Goal: Information Seeking & Learning: Learn about a topic

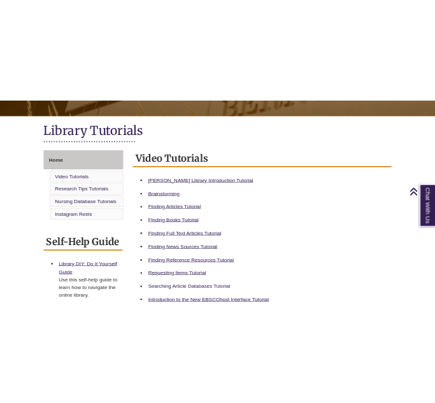
scroll to position [243, 0]
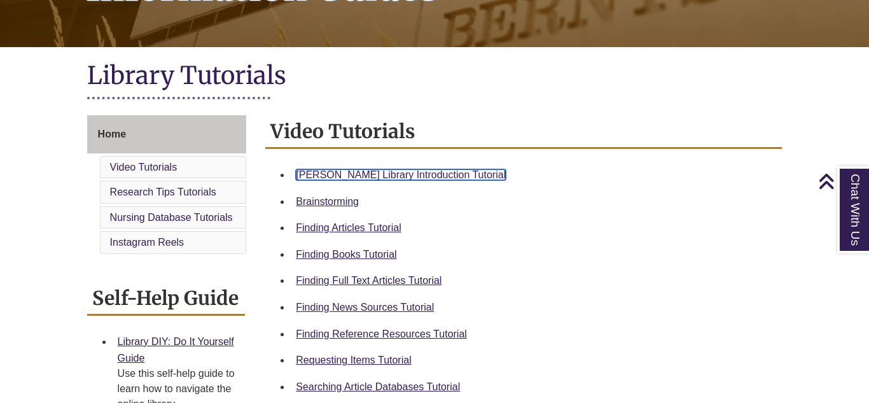
click at [367, 173] on link "Berntsen Library Introduction Tutorial" at bounding box center [401, 174] width 210 height 11
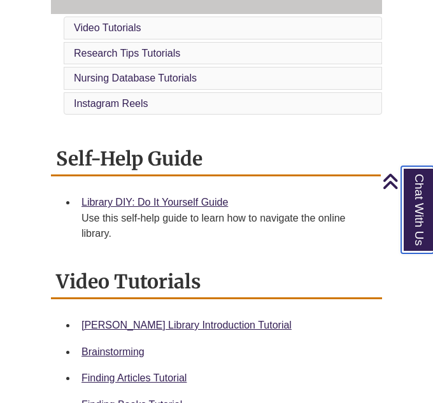
scroll to position [0, 0]
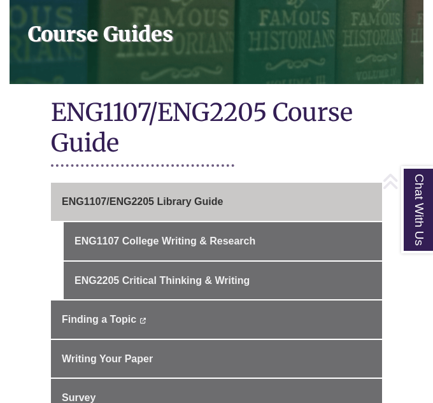
scroll to position [194, 0]
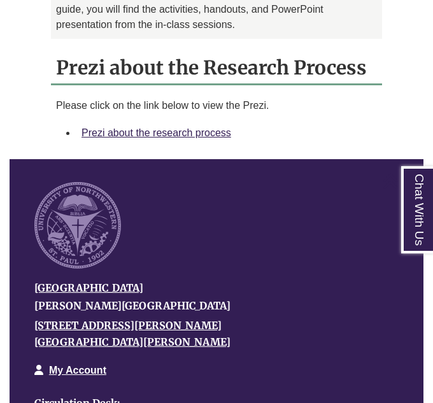
scroll to position [1144, 0]
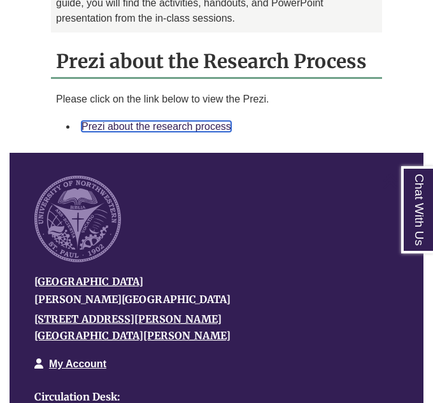
click at [203, 121] on link "Prezi about the research process" at bounding box center [156, 126] width 150 height 11
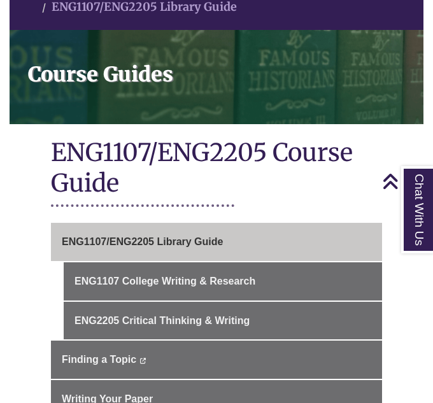
scroll to position [0, 0]
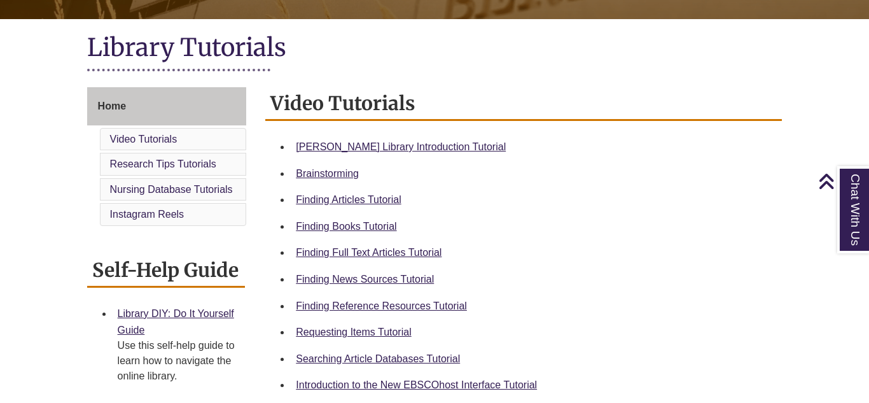
scroll to position [271, 0]
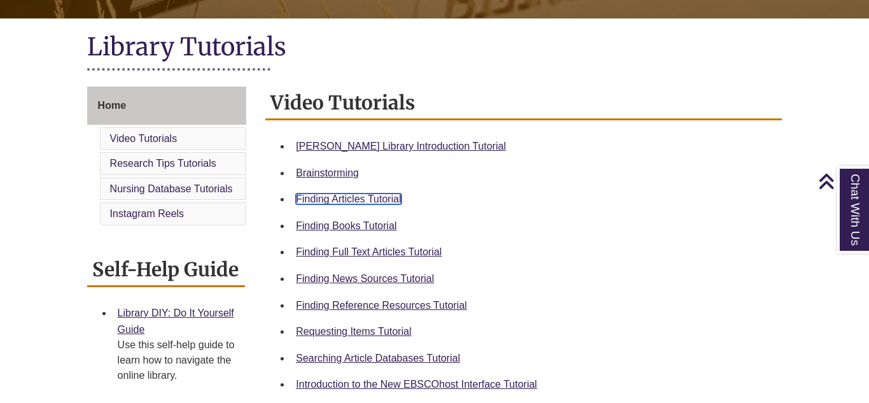
click at [313, 196] on link "Finding Articles Tutorial" at bounding box center [348, 199] width 105 height 11
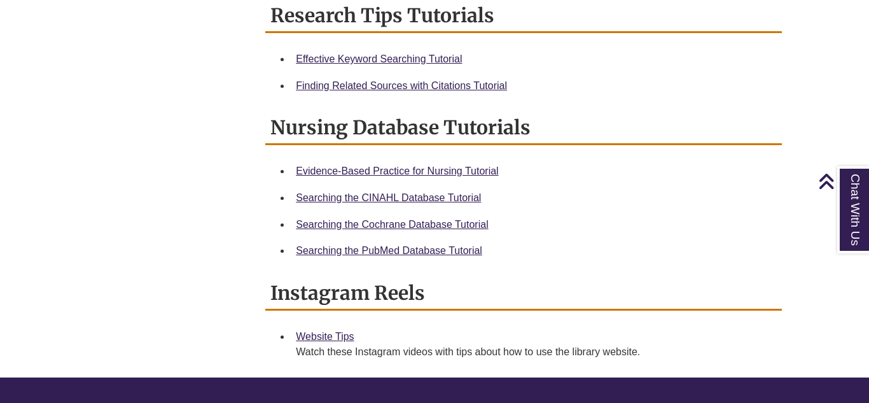
scroll to position [0, 0]
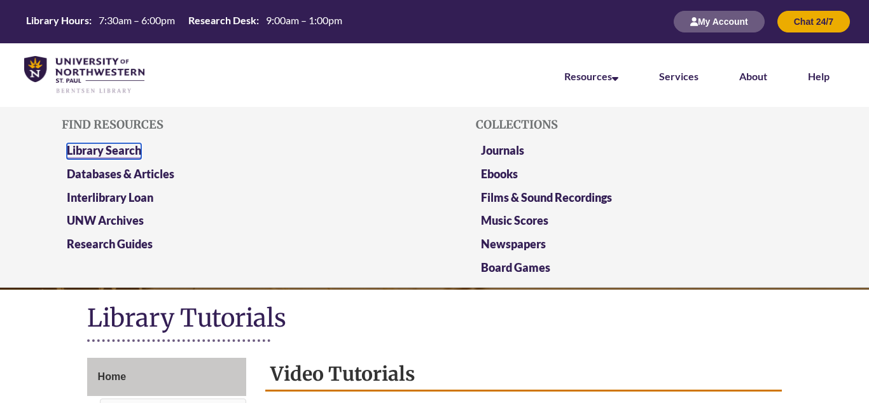
click at [137, 154] on link "Library Search" at bounding box center [104, 151] width 74 height 16
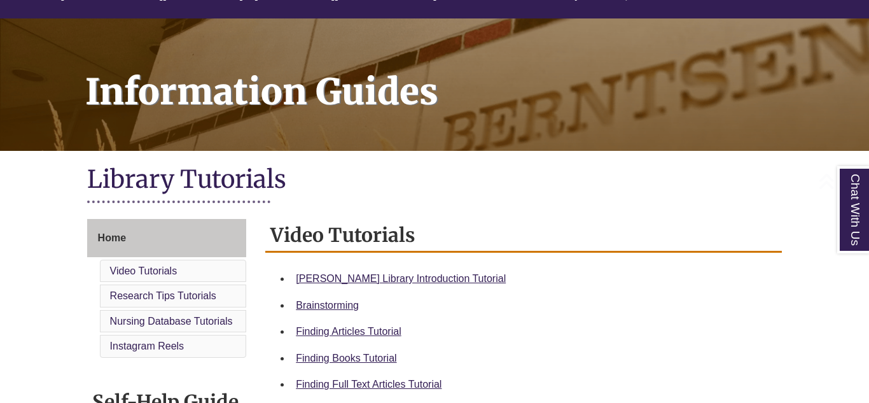
scroll to position [234, 0]
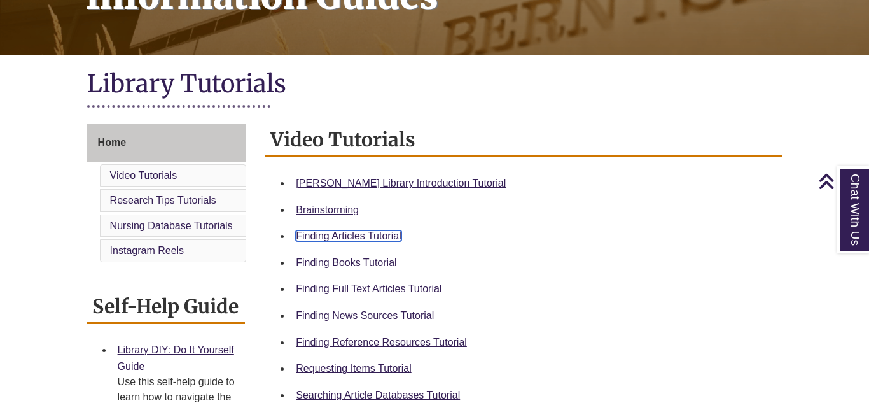
click at [369, 236] on link "Finding Articles Tutorial" at bounding box center [348, 235] width 105 height 11
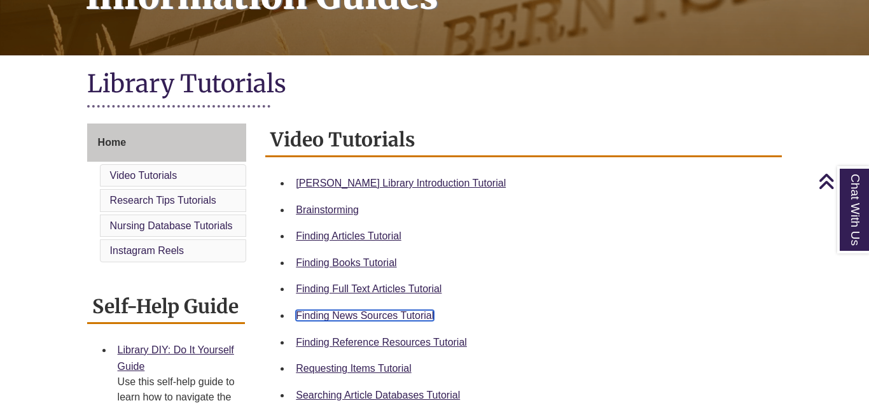
click at [341, 318] on link "Finding News Sources Tutorial" at bounding box center [365, 315] width 138 height 11
click at [341, 310] on link "Finding News Sources Tutorial" at bounding box center [365, 315] width 138 height 11
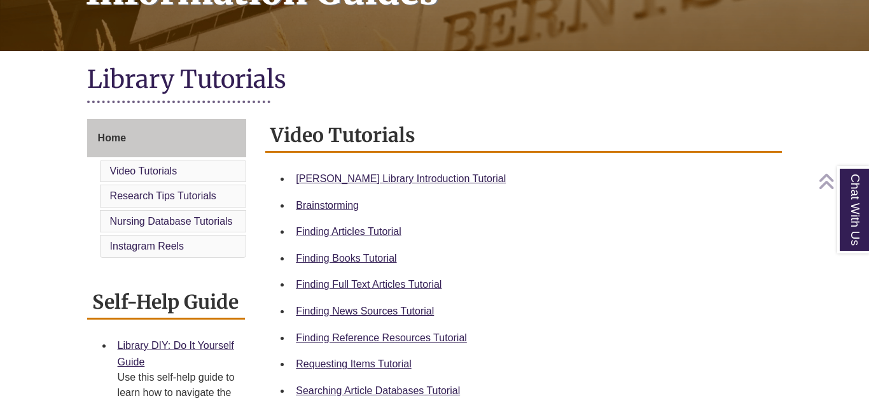
scroll to position [240, 0]
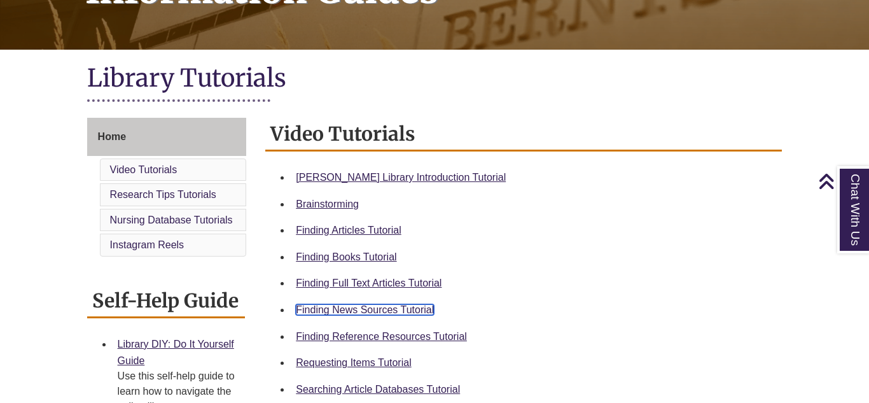
click at [347, 306] on link "Finding News Sources Tutorial" at bounding box center [365, 309] width 138 height 11
